Goal: Task Accomplishment & Management: Use online tool/utility

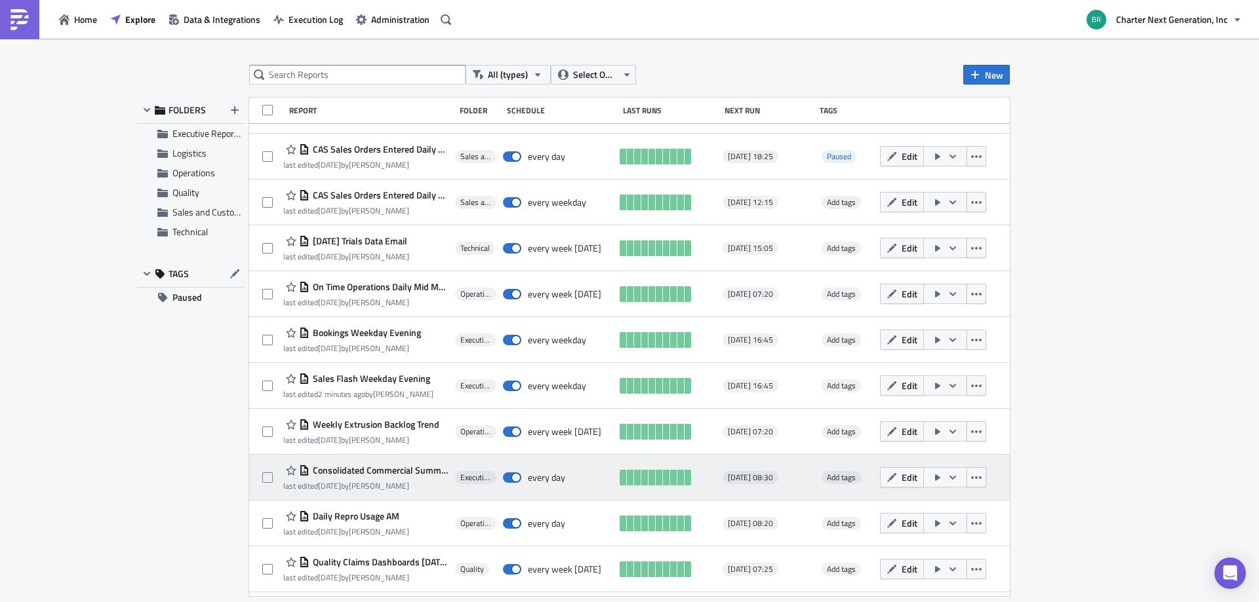
scroll to position [537, 0]
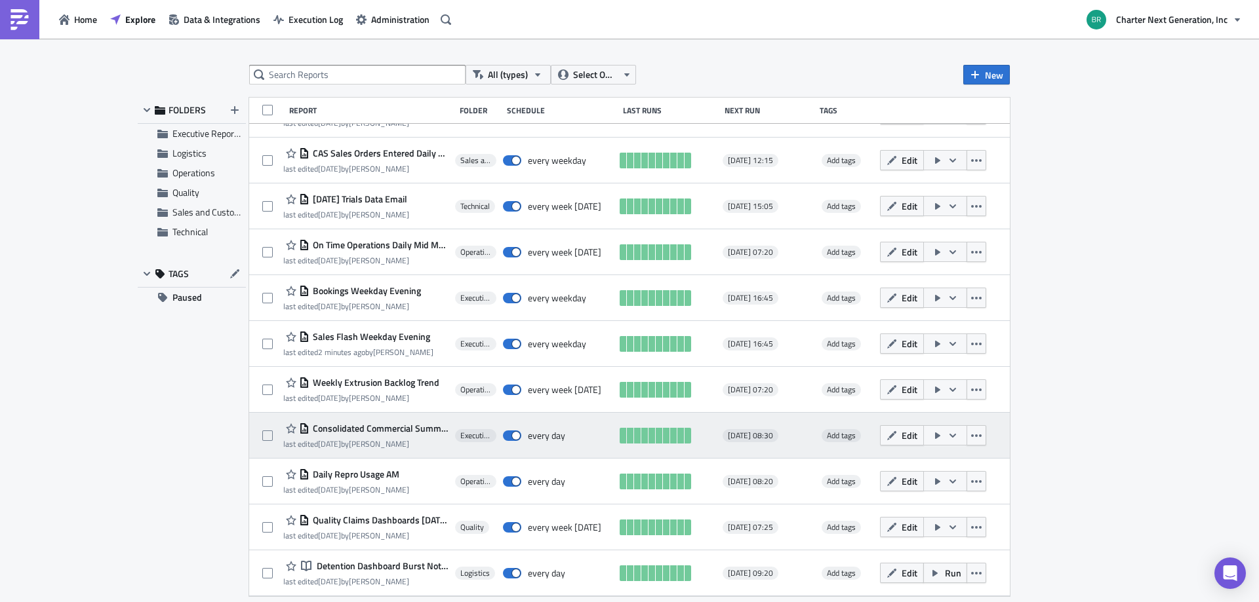
click at [947, 429] on button "button" at bounding box center [945, 435] width 44 height 20
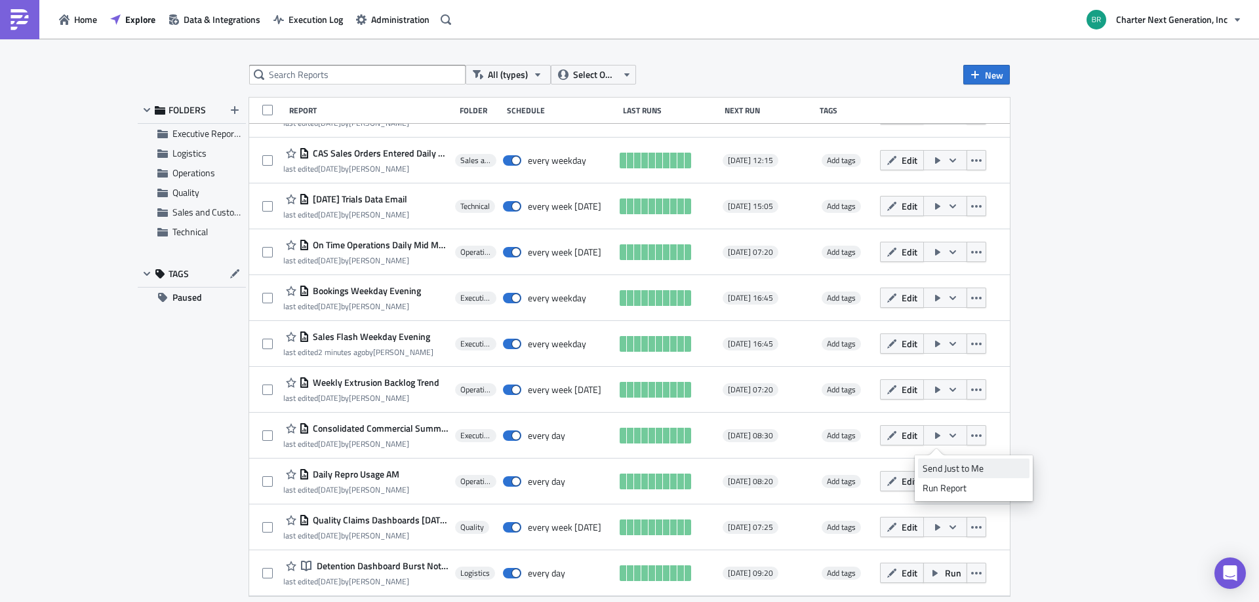
click at [962, 469] on div "Send Just to Me" at bounding box center [973, 468] width 102 height 13
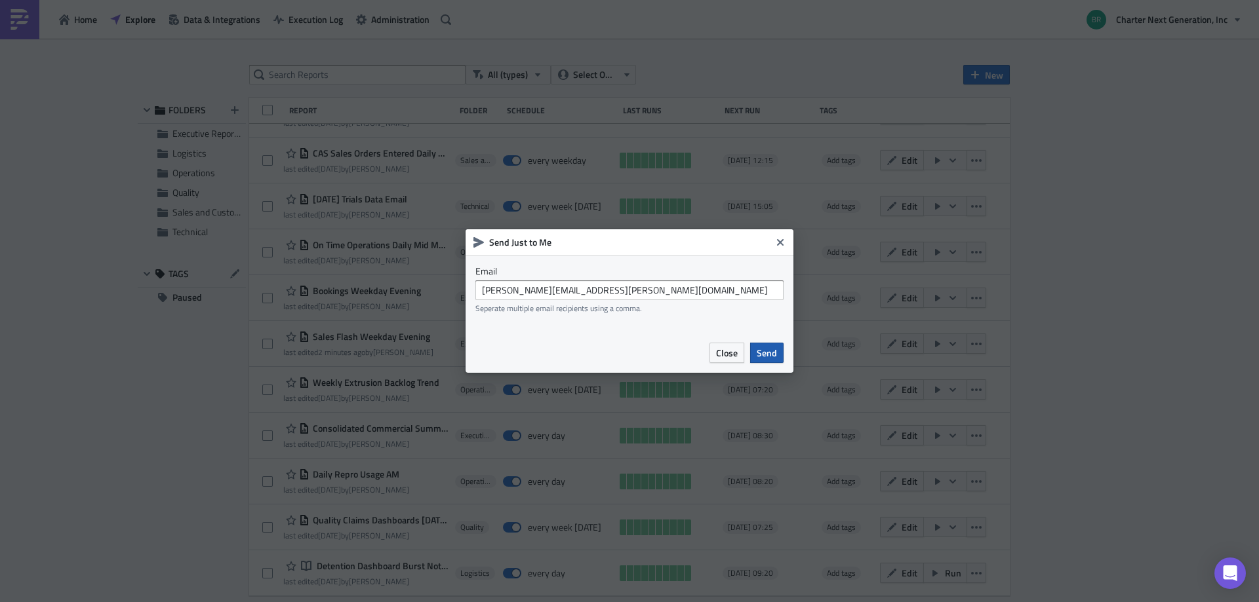
click at [760, 357] on span "Send" at bounding box center [766, 353] width 20 height 14
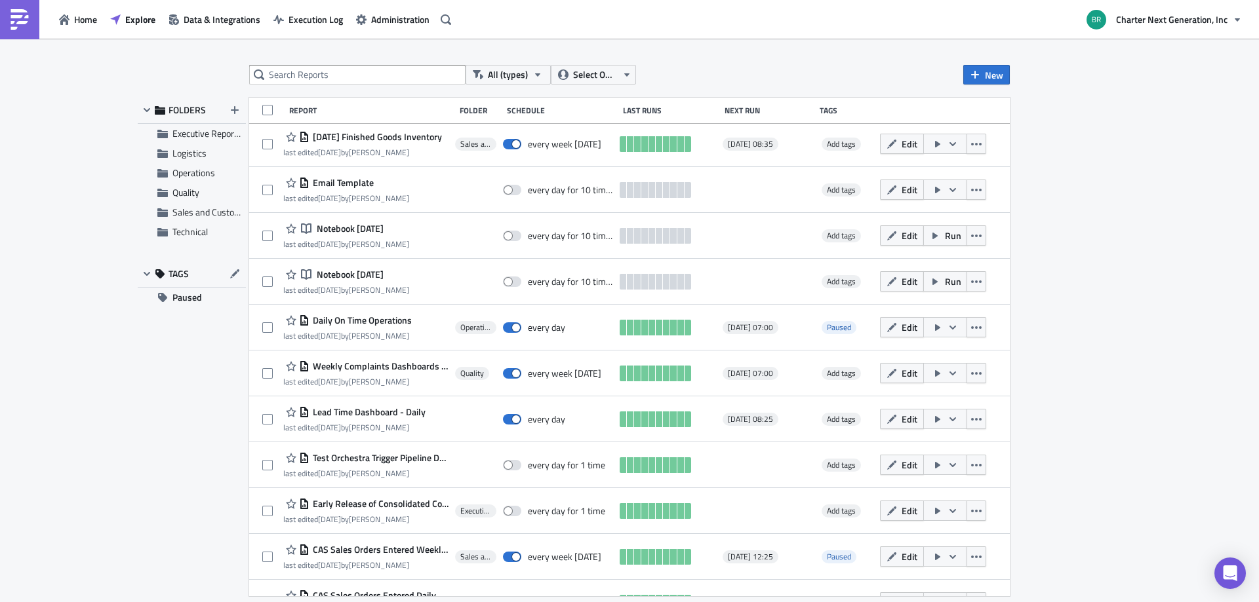
scroll to position [0, 0]
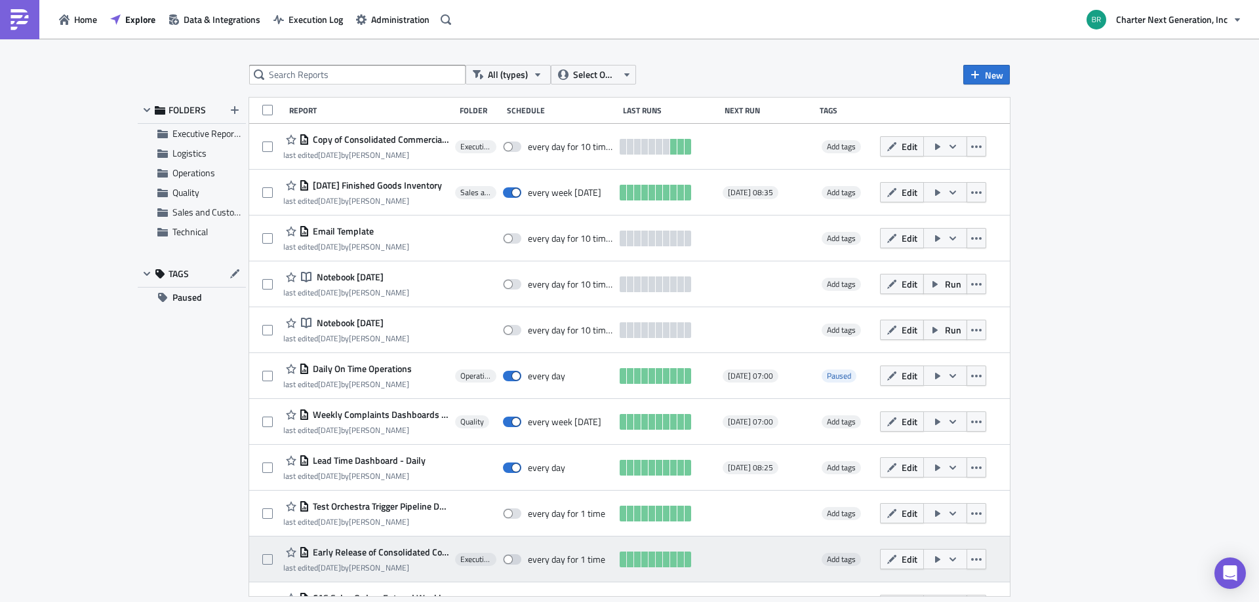
click at [937, 557] on button "button" at bounding box center [945, 559] width 44 height 20
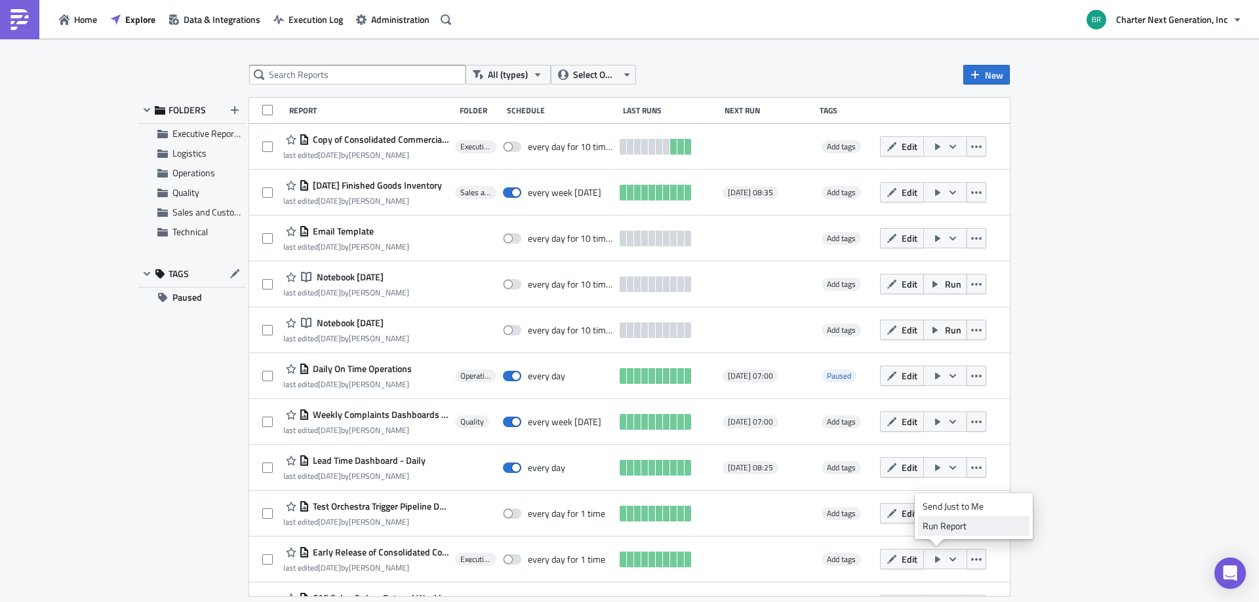
click at [950, 532] on div "Run Report" at bounding box center [973, 526] width 102 height 13
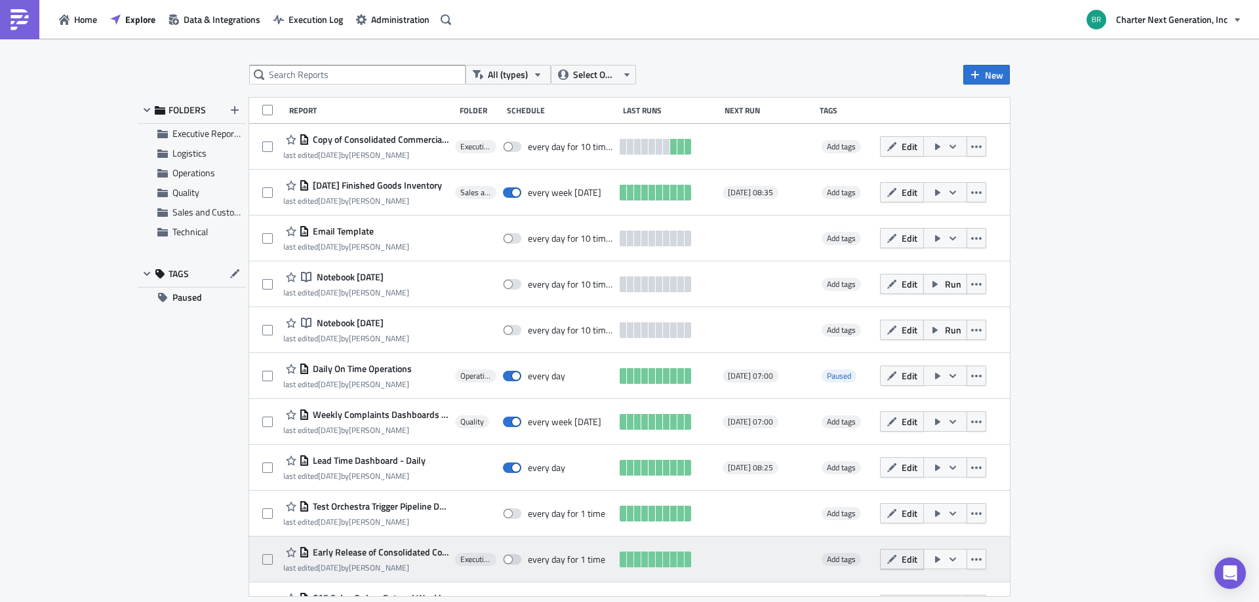
click at [901, 560] on span "Edit" at bounding box center [909, 560] width 16 height 14
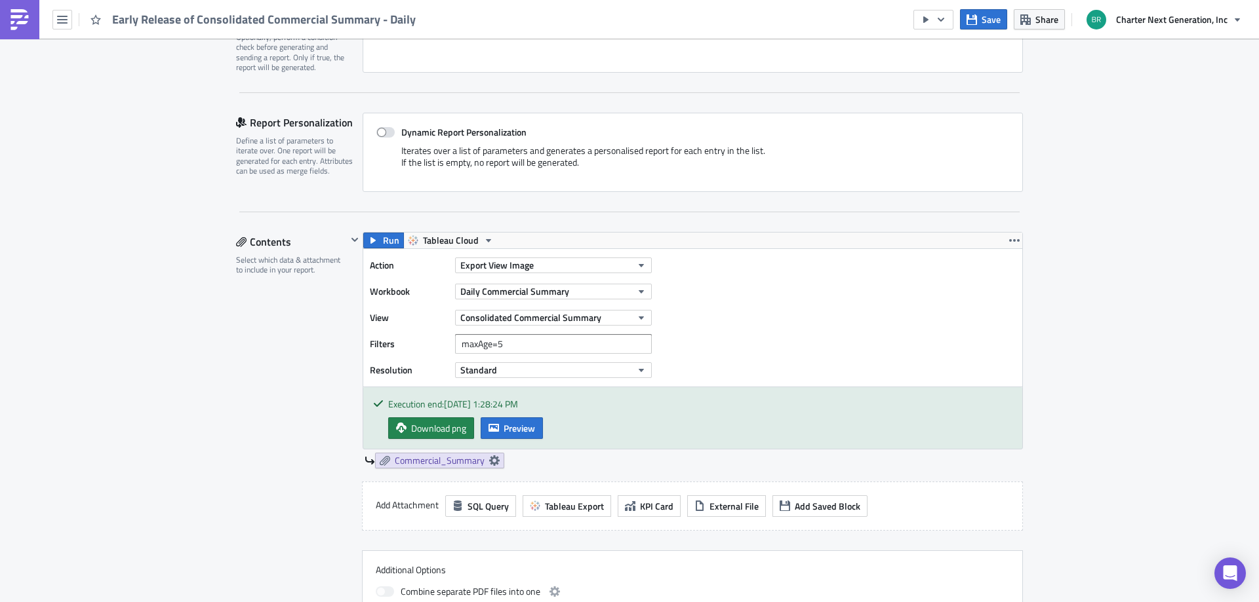
scroll to position [262, 0]
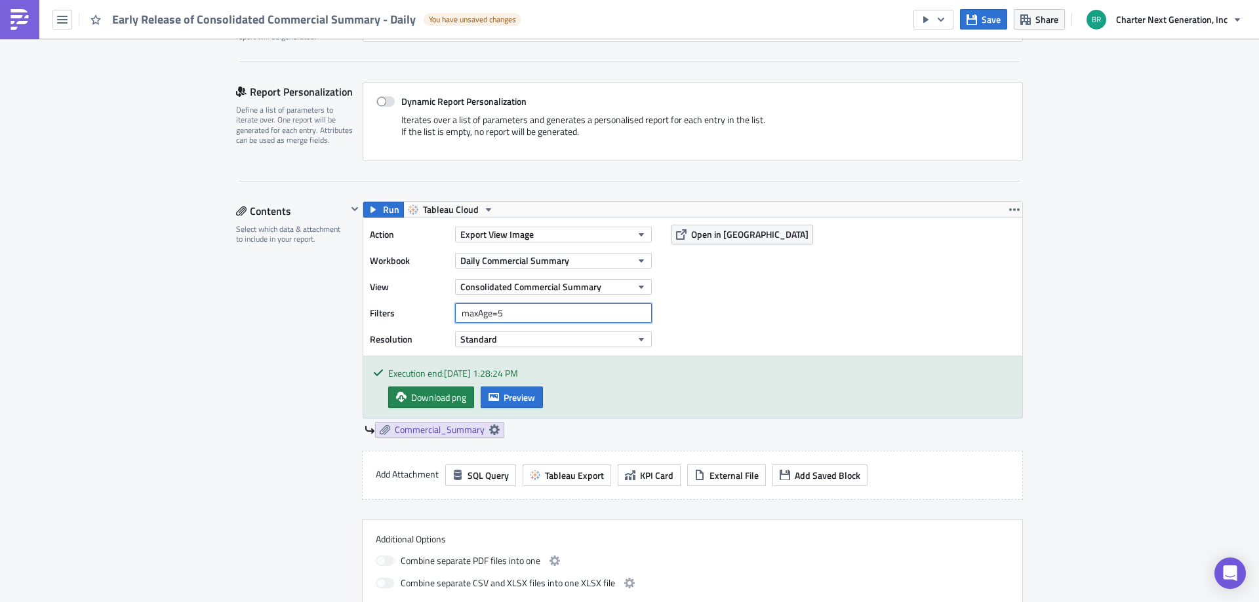
drag, startPoint x: 507, startPoint y: 316, endPoint x: 494, endPoint y: 311, distance: 14.1
click at [494, 311] on input "maxAge=5" at bounding box center [553, 313] width 197 height 20
click at [980, 19] on button "Save" at bounding box center [983, 19] width 47 height 20
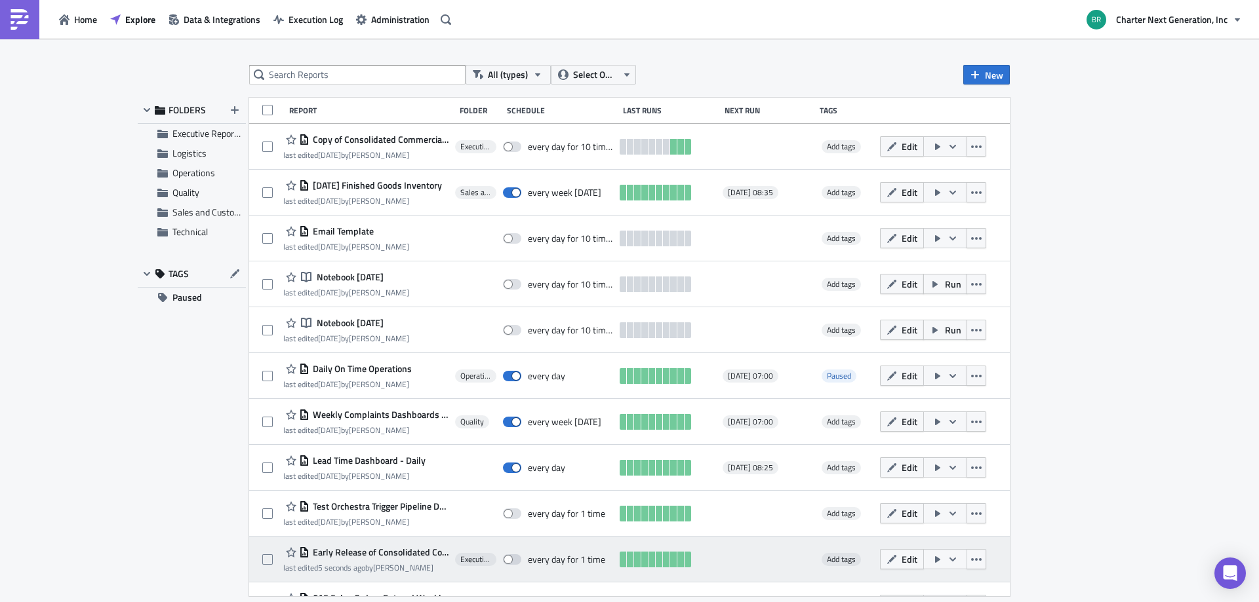
click at [947, 562] on icon "button" at bounding box center [952, 560] width 10 height 10
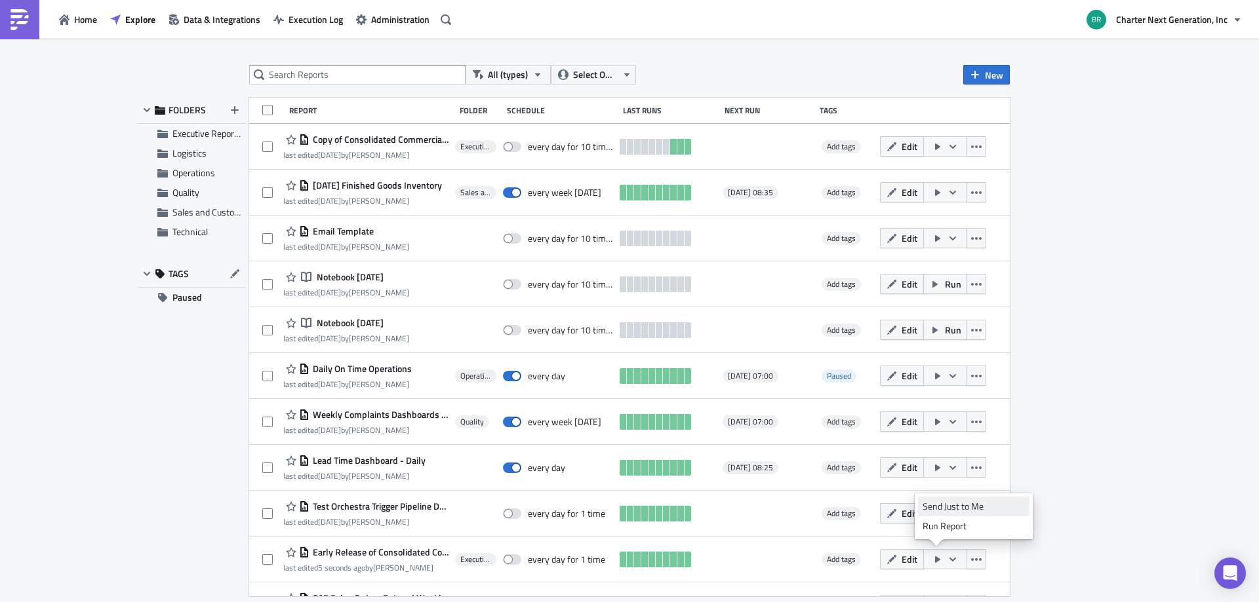
click at [954, 509] on div "Send Just to Me" at bounding box center [973, 506] width 102 height 13
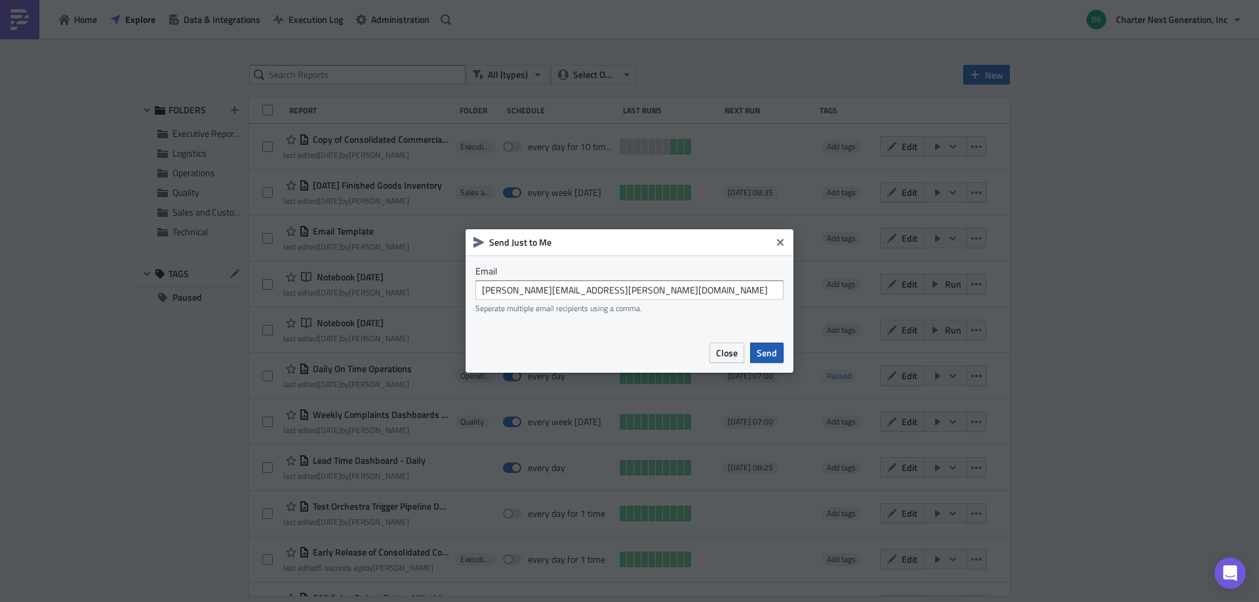
click at [758, 351] on span "Send" at bounding box center [766, 353] width 20 height 14
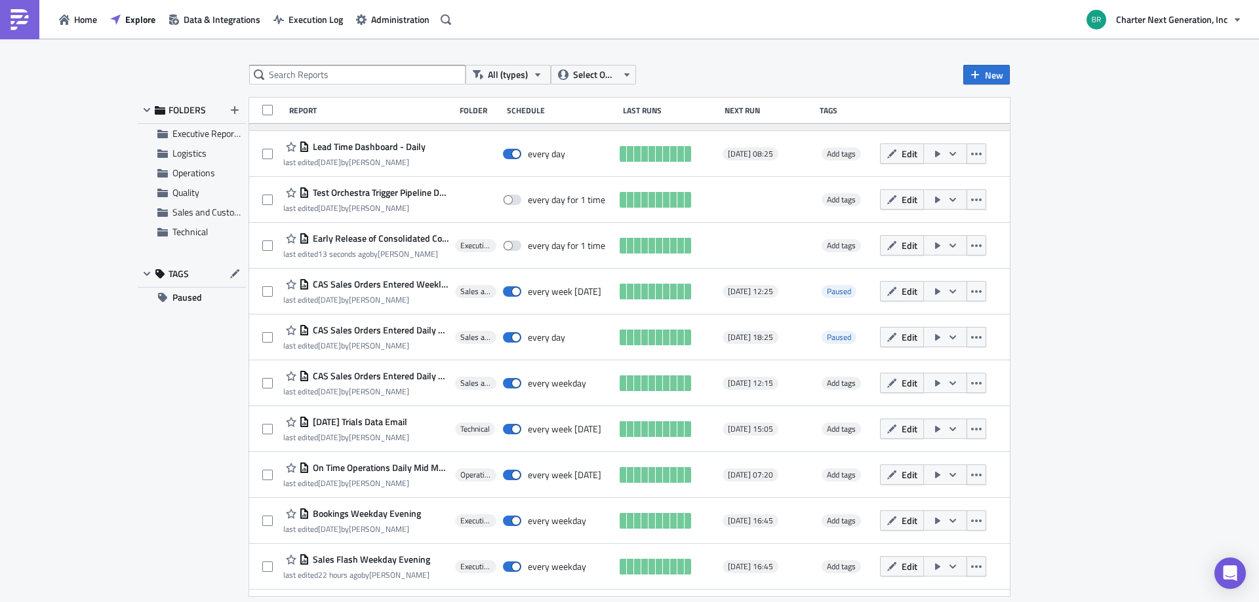
scroll to position [537, 0]
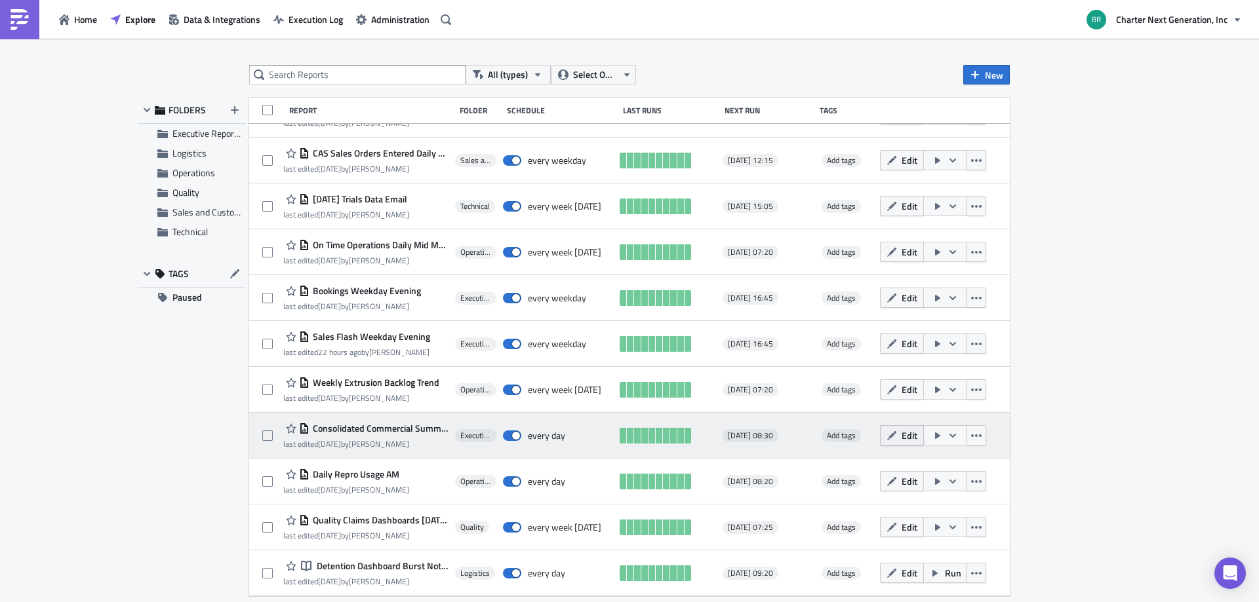
click at [904, 437] on span "Edit" at bounding box center [909, 436] width 16 height 14
